Goal: Navigation & Orientation: Find specific page/section

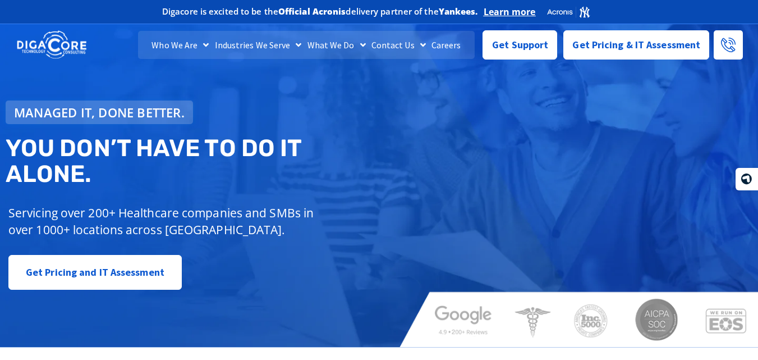
click at [396, 146] on div "Managed IT, done better. You don’t have to do IT alone. Servicing over 200+ Hea…" at bounding box center [379, 181] width 758 height 331
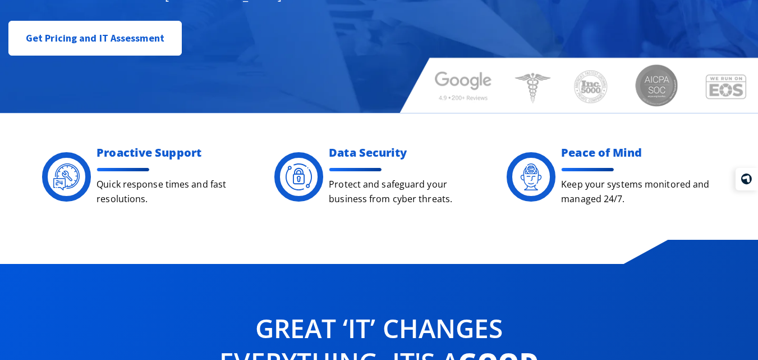
scroll to position [505, 0]
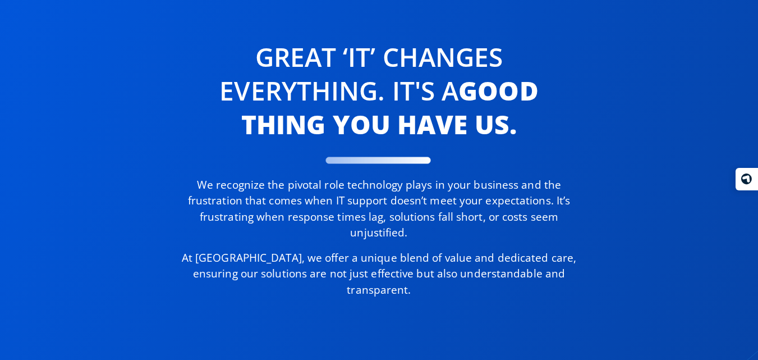
click at [584, 138] on div "Great ‘IT’ changes Everything. It's a good thing you have us. We recognize the …" at bounding box center [379, 168] width 583 height 269
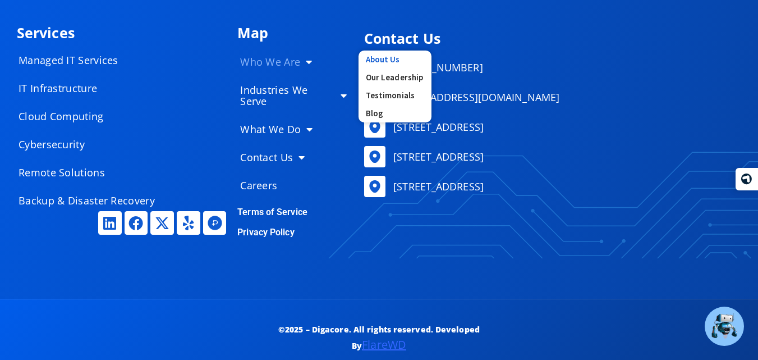
scroll to position [5424, 0]
click at [384, 68] on link "Our Leadership" at bounding box center [395, 77] width 73 height 18
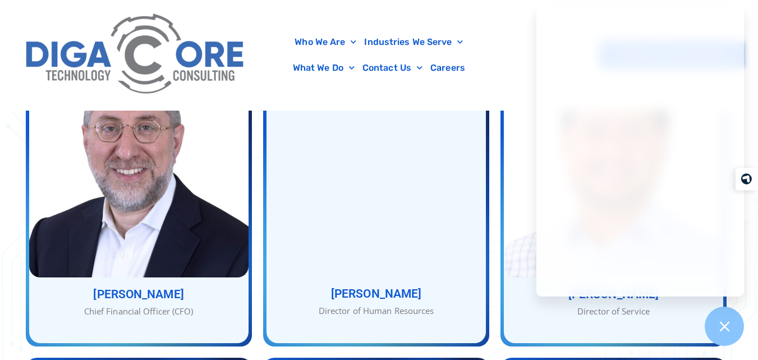
scroll to position [842, 0]
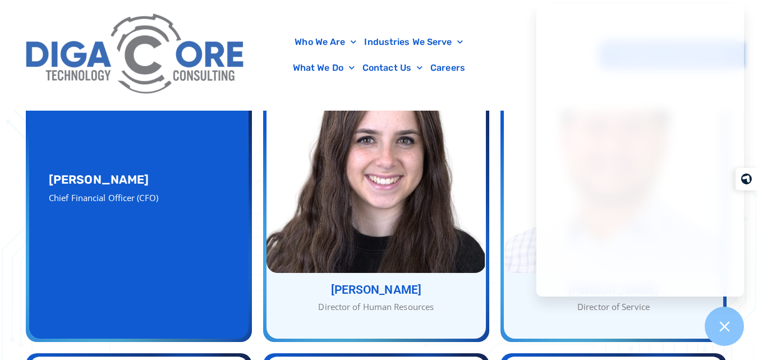
drag, startPoint x: 78, startPoint y: 159, endPoint x: 122, endPoint y: 158, distance: 44.4
click at [122, 158] on div "Shimon Lax Chief Financial Officer (CFO)" at bounding box center [138, 188] width 219 height 299
copy h3 "Shimon Lax"
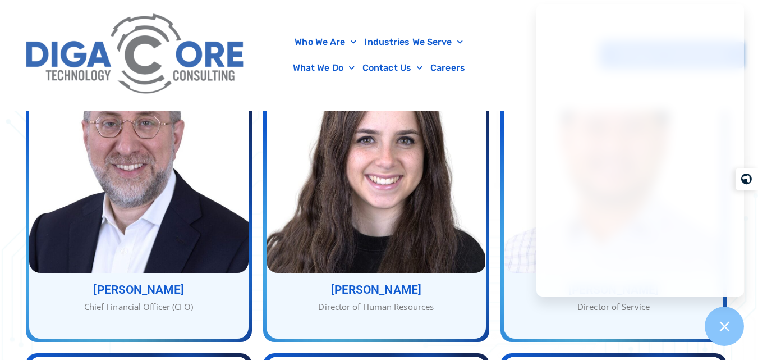
scroll to position [898, 0]
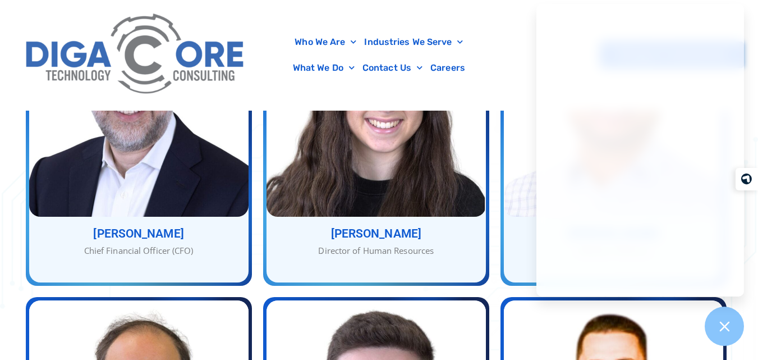
click at [514, 83] on div "Who We Are About Us Our Leadership Testimonials Blog Industries We Serve Health…" at bounding box center [379, 55] width 730 height 110
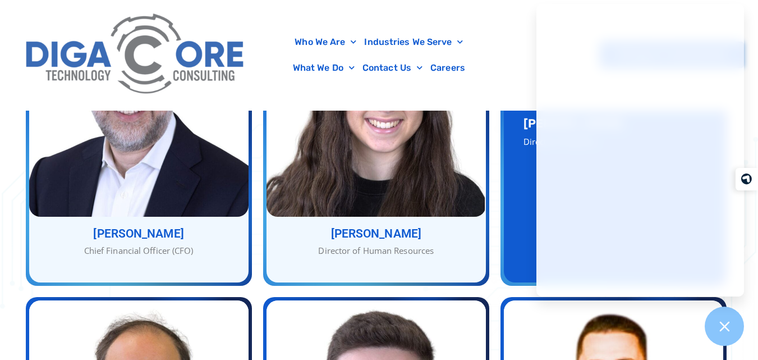
scroll to position [1066, 0]
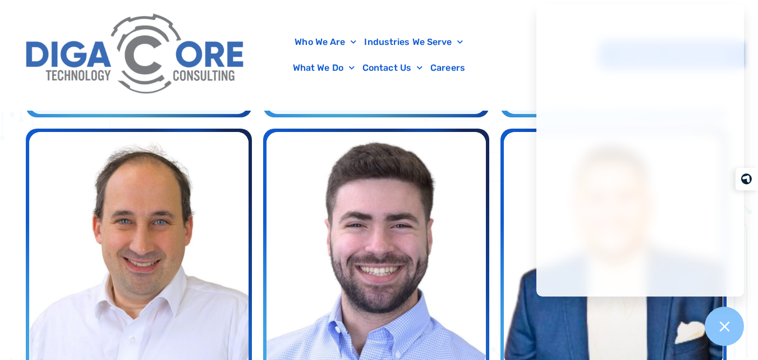
click at [534, 72] on div "Who We Are About Us Our Leadership Testimonials Blog Industries We Serve Health…" at bounding box center [379, 55] width 730 height 110
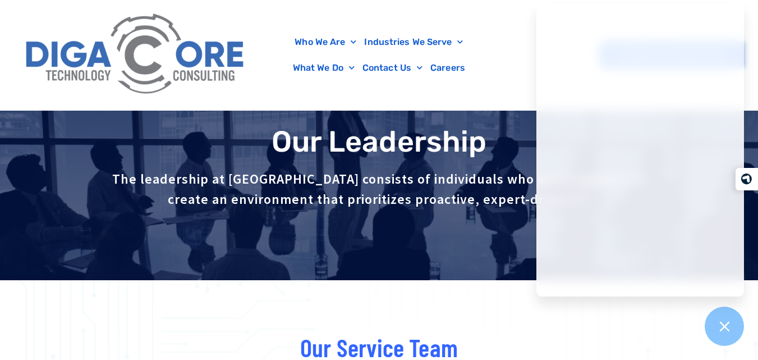
scroll to position [0, 0]
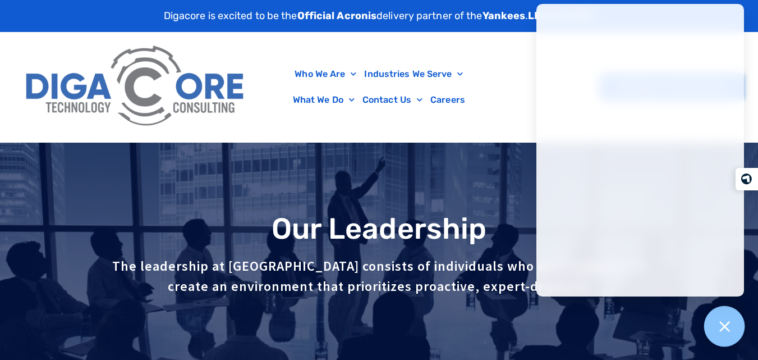
click at [725, 323] on icon at bounding box center [724, 326] width 15 height 15
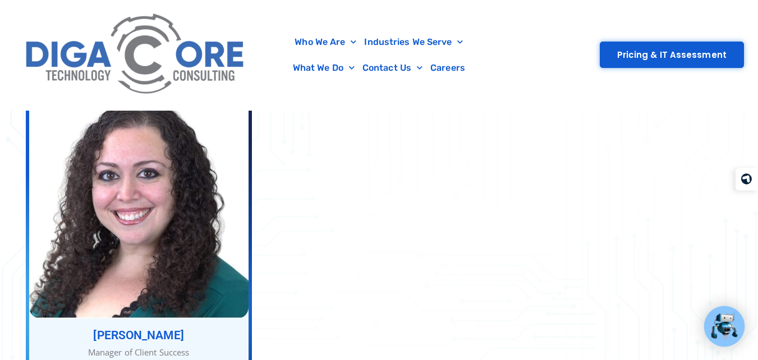
scroll to position [1515, 0]
